Goal: Find specific page/section: Find specific page/section

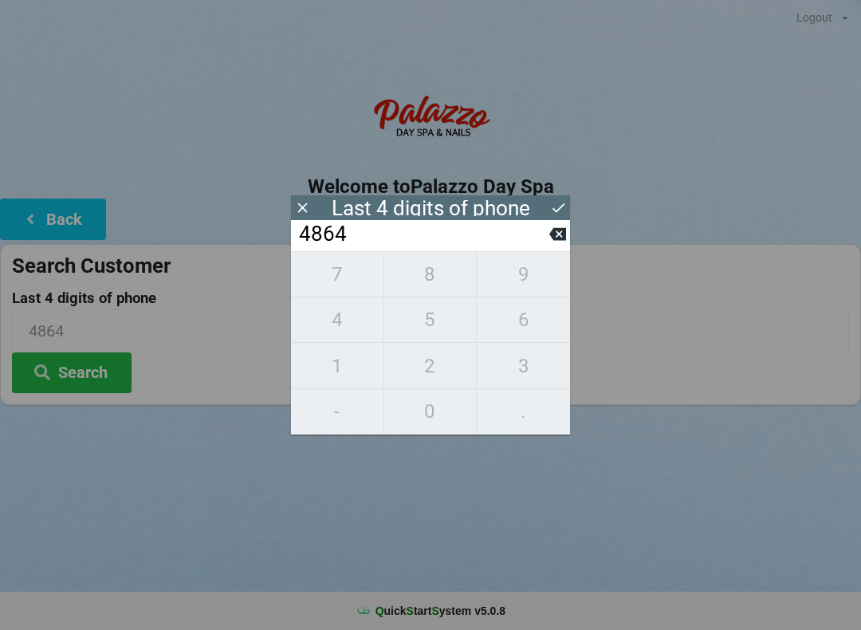
click at [561, 236] on icon at bounding box center [557, 234] width 17 height 13
click at [557, 238] on icon at bounding box center [557, 234] width 17 height 17
click at [564, 238] on icon at bounding box center [557, 234] width 17 height 13
click at [564, 232] on icon at bounding box center [557, 234] width 17 height 17
type input "____"
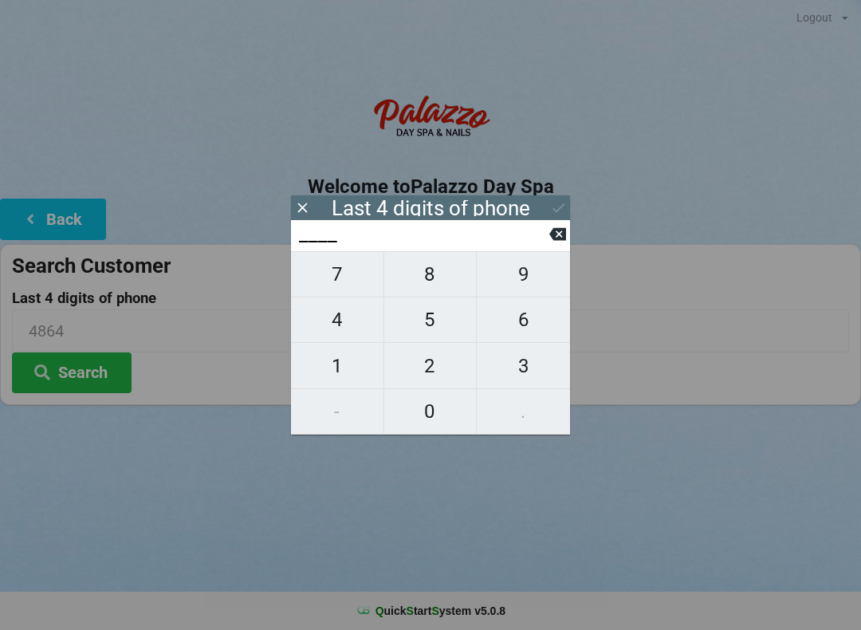
click at [564, 230] on button at bounding box center [557, 234] width 17 height 22
click at [439, 360] on span "2" at bounding box center [430, 365] width 92 height 33
type input "2___"
click at [366, 352] on button "1" at bounding box center [337, 365] width 93 height 45
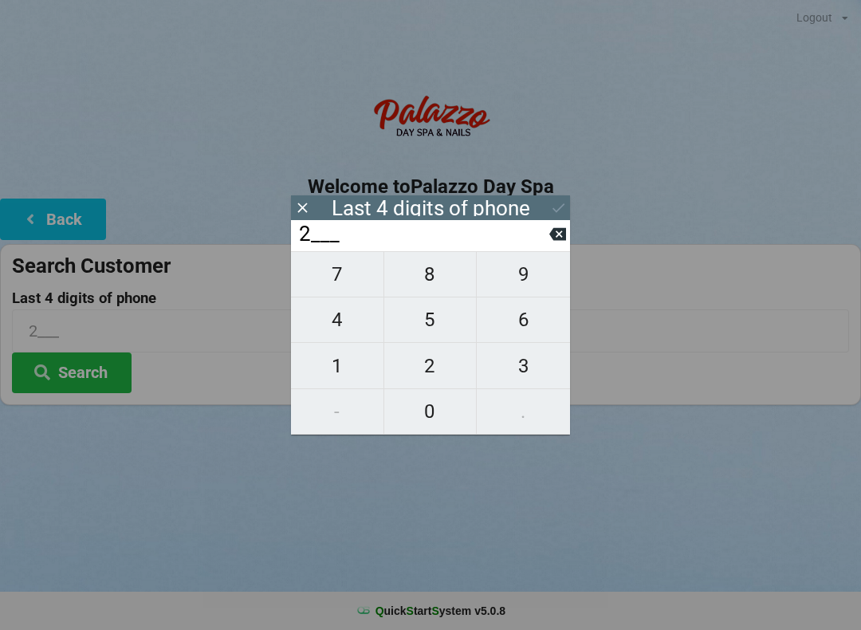
type input "21__"
click at [341, 277] on span "7" at bounding box center [337, 273] width 92 height 33
type input "217_"
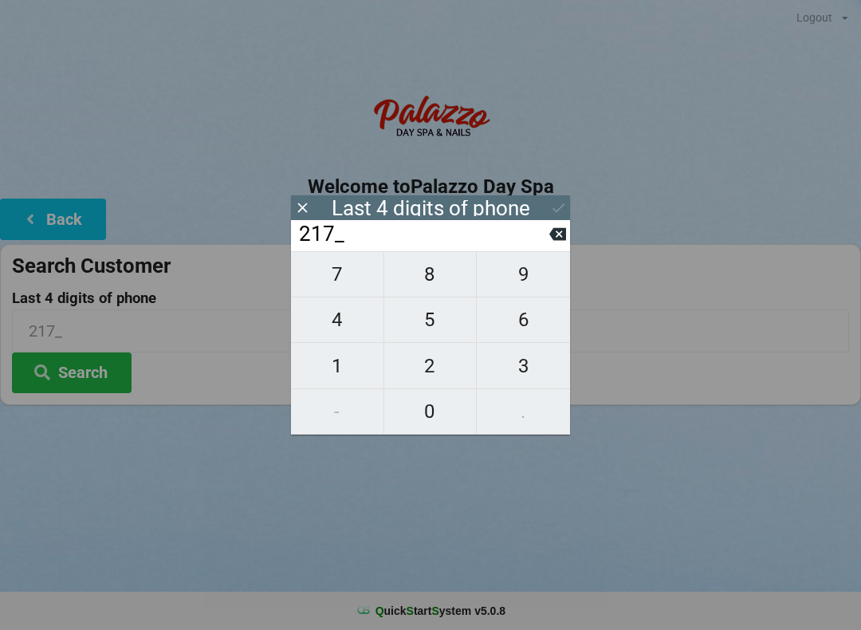
click at [424, 280] on span "8" at bounding box center [430, 273] width 92 height 33
type input "2178"
click at [560, 206] on icon at bounding box center [558, 207] width 17 height 17
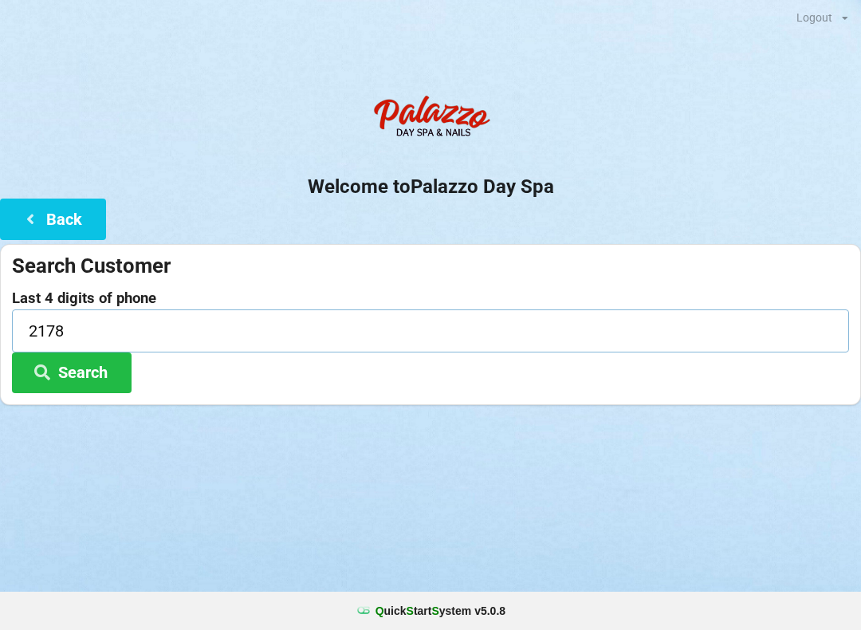
click at [69, 348] on input "2178" at bounding box center [430, 330] width 837 height 42
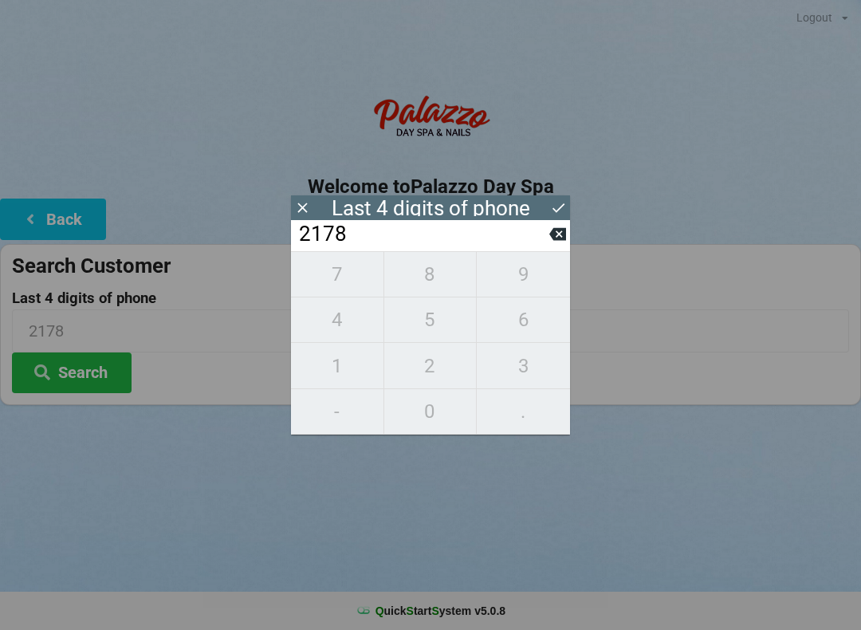
click at [96, 352] on button "Search" at bounding box center [72, 372] width 120 height 41
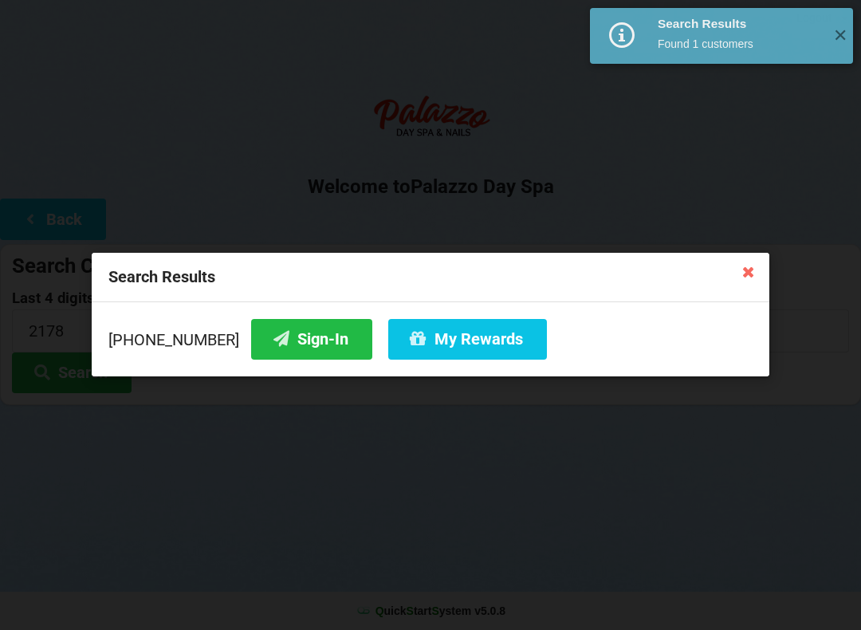
click at [320, 341] on button "Sign-In" at bounding box center [311, 339] width 121 height 41
